Goal: Task Accomplishment & Management: Manage account settings

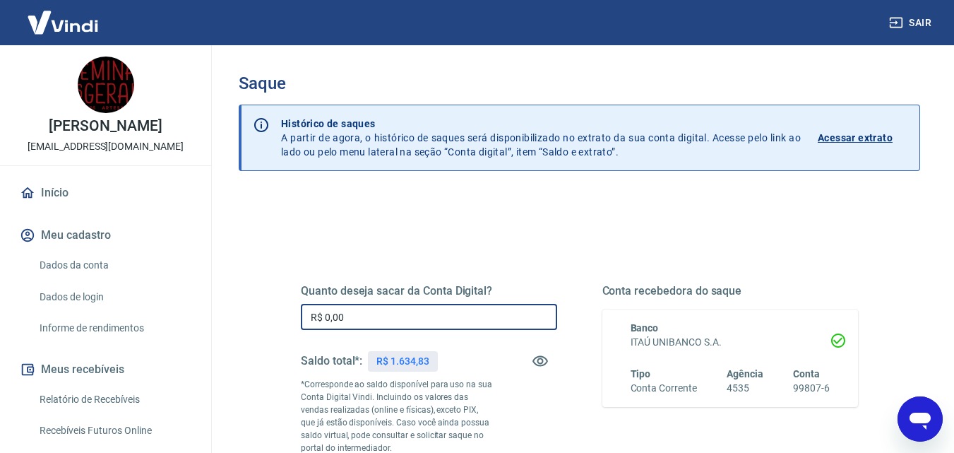
click at [451, 321] on input "R$ 0,00" at bounding box center [429, 317] width 256 height 26
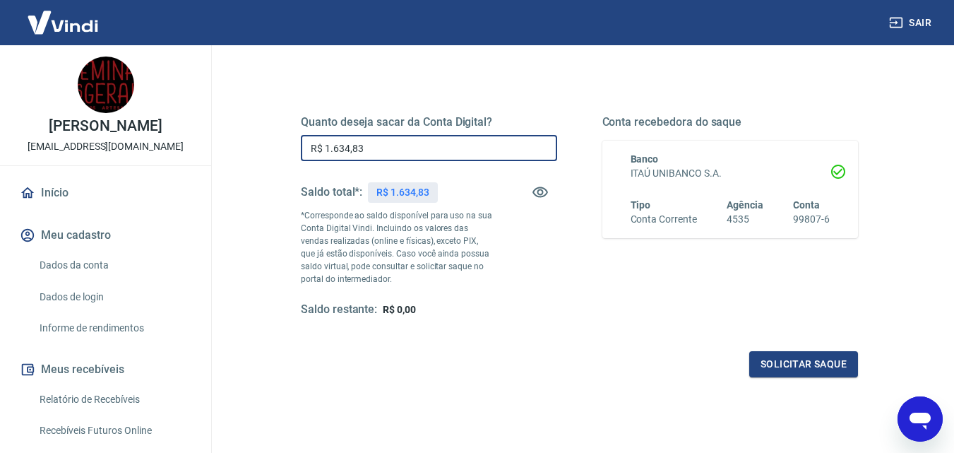
scroll to position [258, 0]
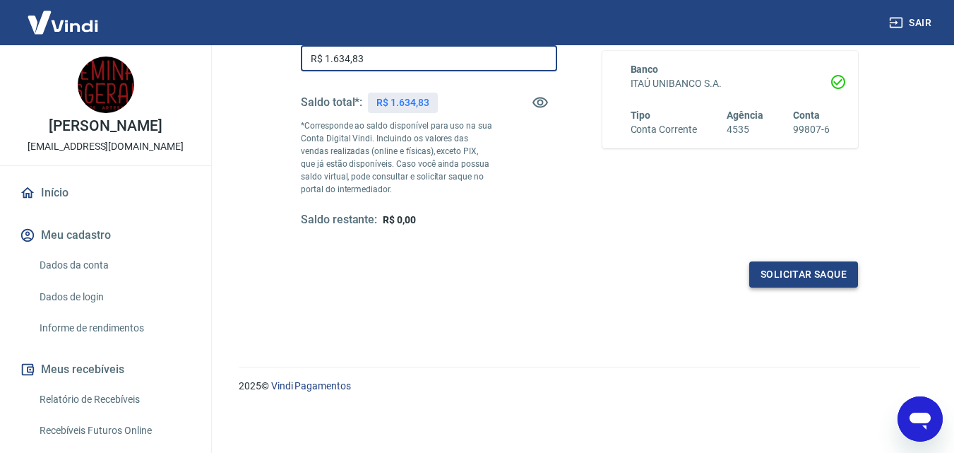
type input "R$ 1.634,83"
click at [823, 277] on button "Solicitar saque" at bounding box center [803, 274] width 109 height 26
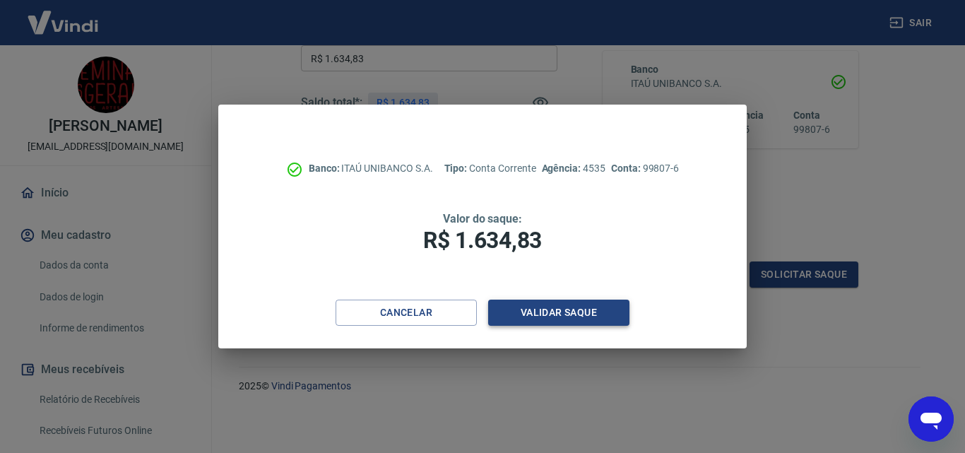
click at [552, 312] on button "Validar saque" at bounding box center [558, 312] width 141 height 26
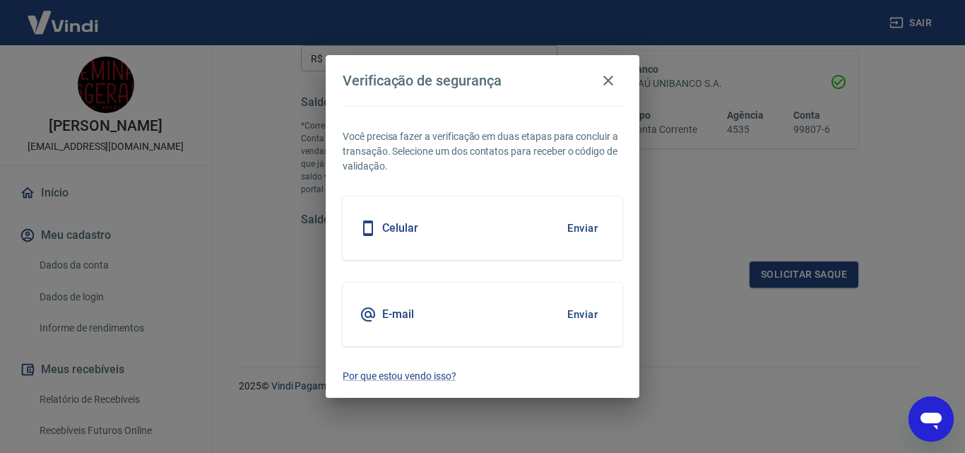
click at [506, 327] on div "E-mail Enviar" at bounding box center [483, 314] width 280 height 64
click at [596, 318] on button "Enviar" at bounding box center [582, 314] width 46 height 30
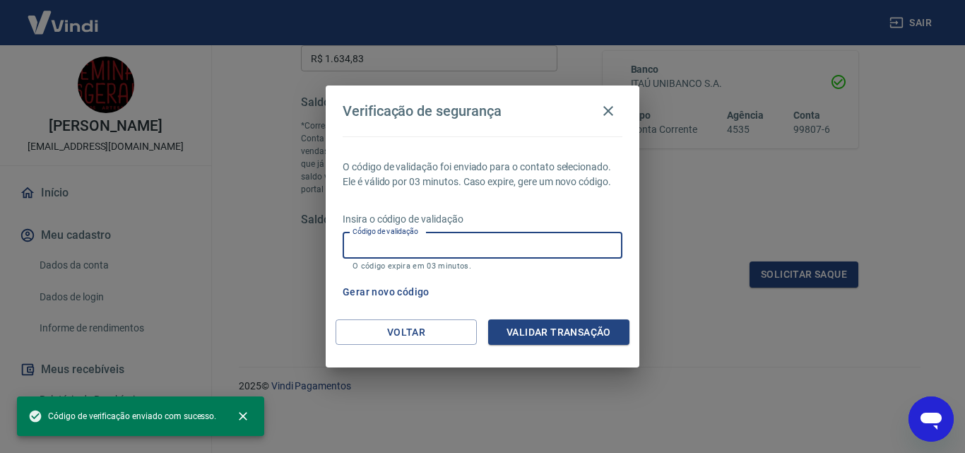
click at [429, 251] on input "Código de validação" at bounding box center [483, 245] width 280 height 26
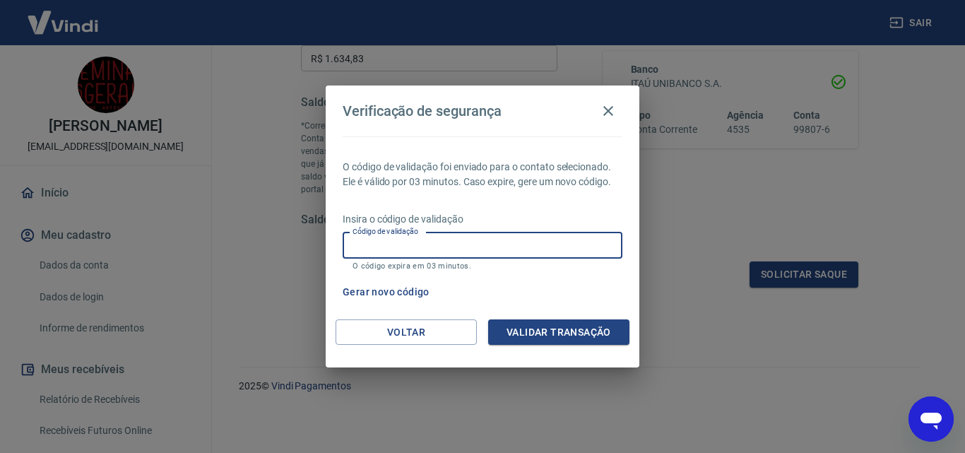
paste input "735393"
type input "735393"
click at [542, 329] on button "Validar transação" at bounding box center [558, 332] width 141 height 26
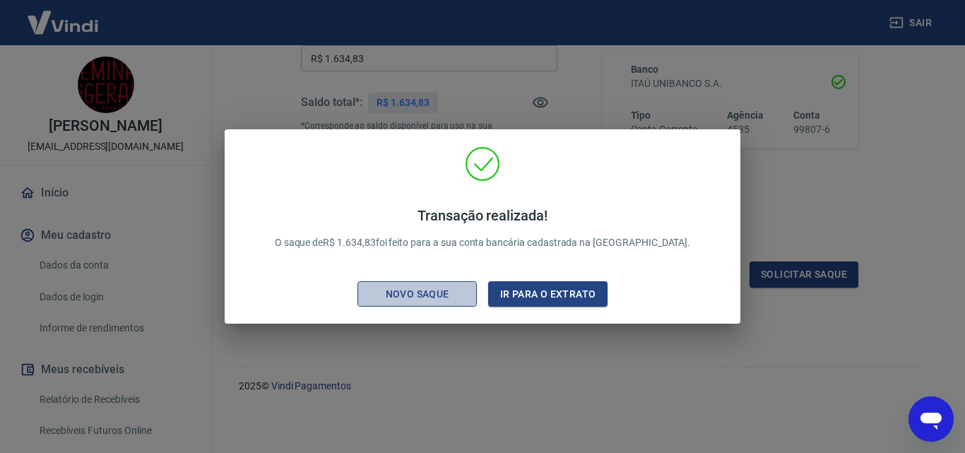
click at [444, 286] on div "Novo saque" at bounding box center [417, 294] width 97 height 18
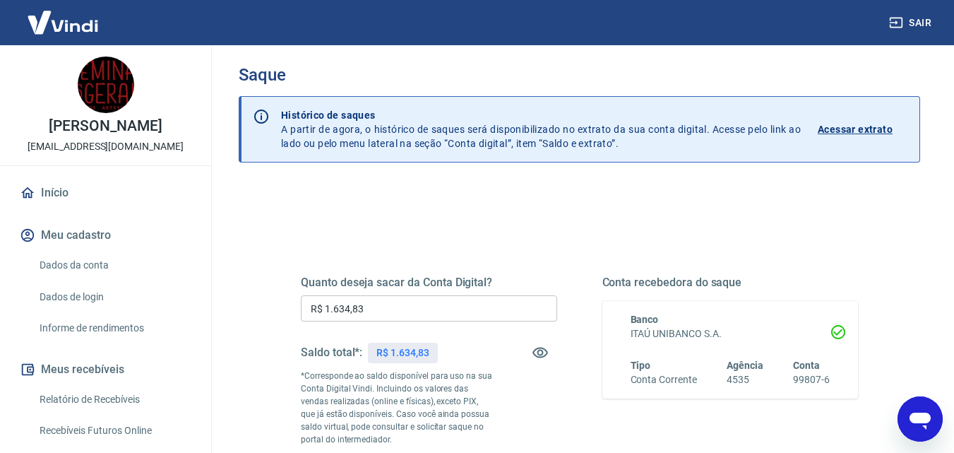
scroll to position [0, 0]
